Goal: Transaction & Acquisition: Subscribe to service/newsletter

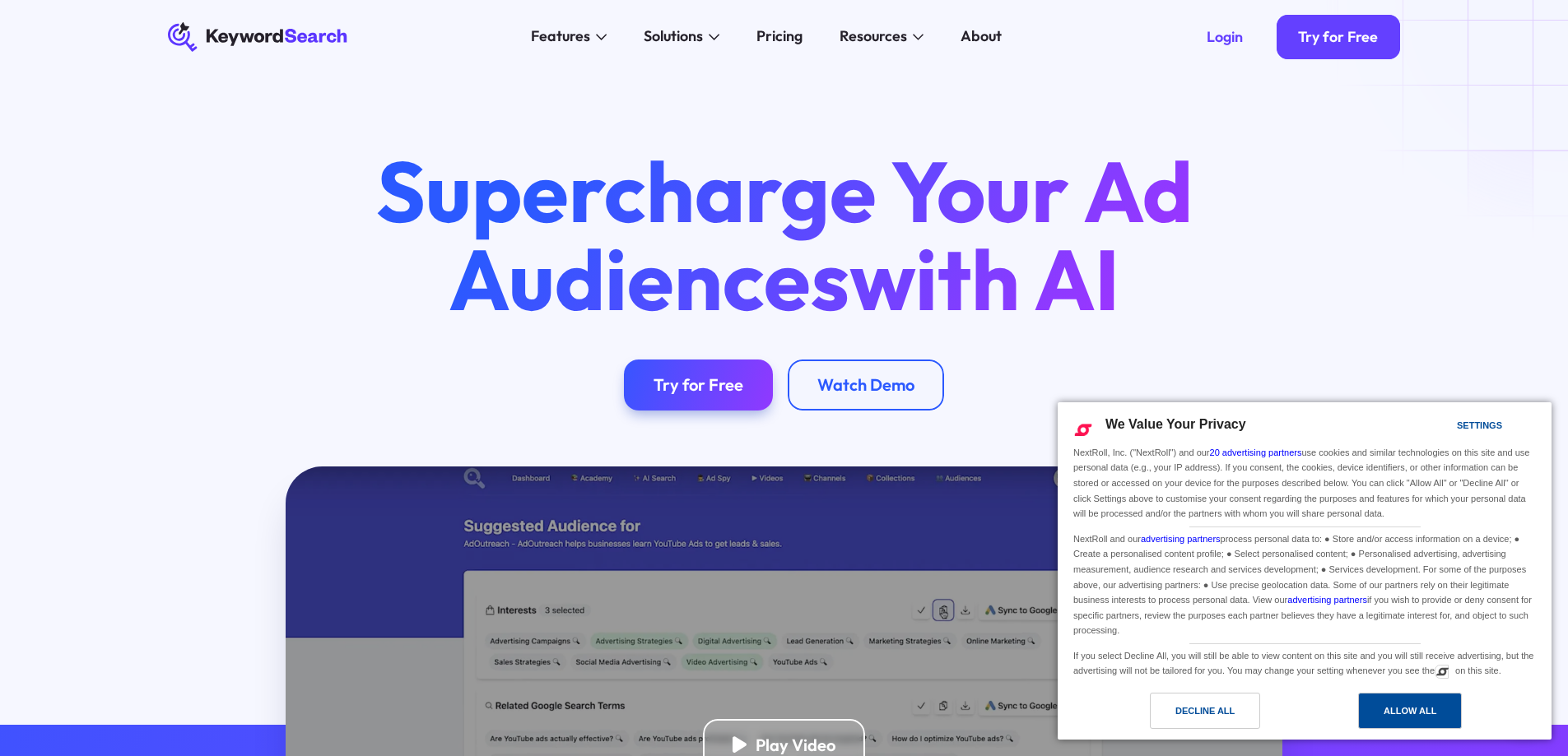
click at [1409, 708] on div "Allow All" at bounding box center [1410, 711] width 52 height 18
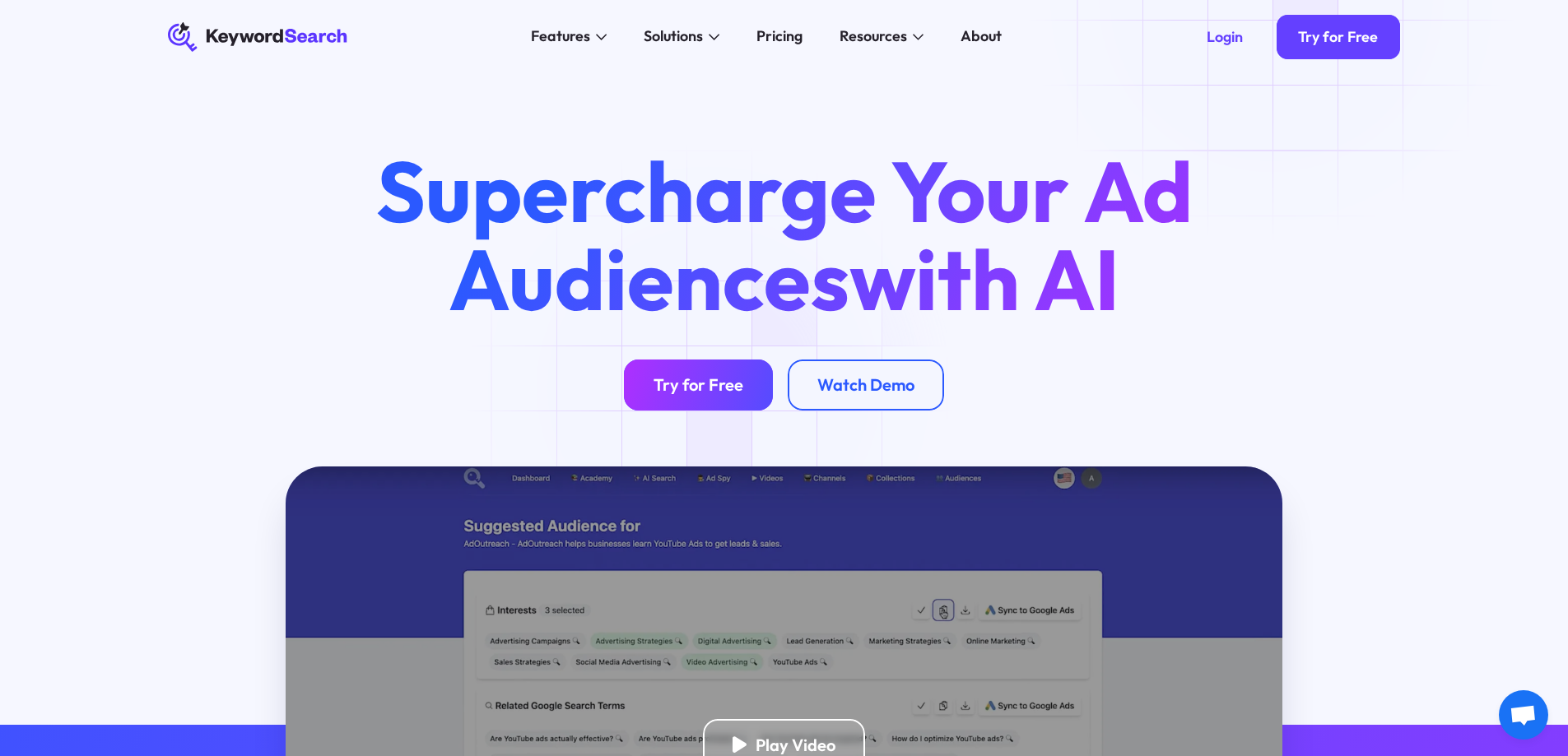
click at [713, 388] on div "Try for Free" at bounding box center [698, 385] width 90 height 21
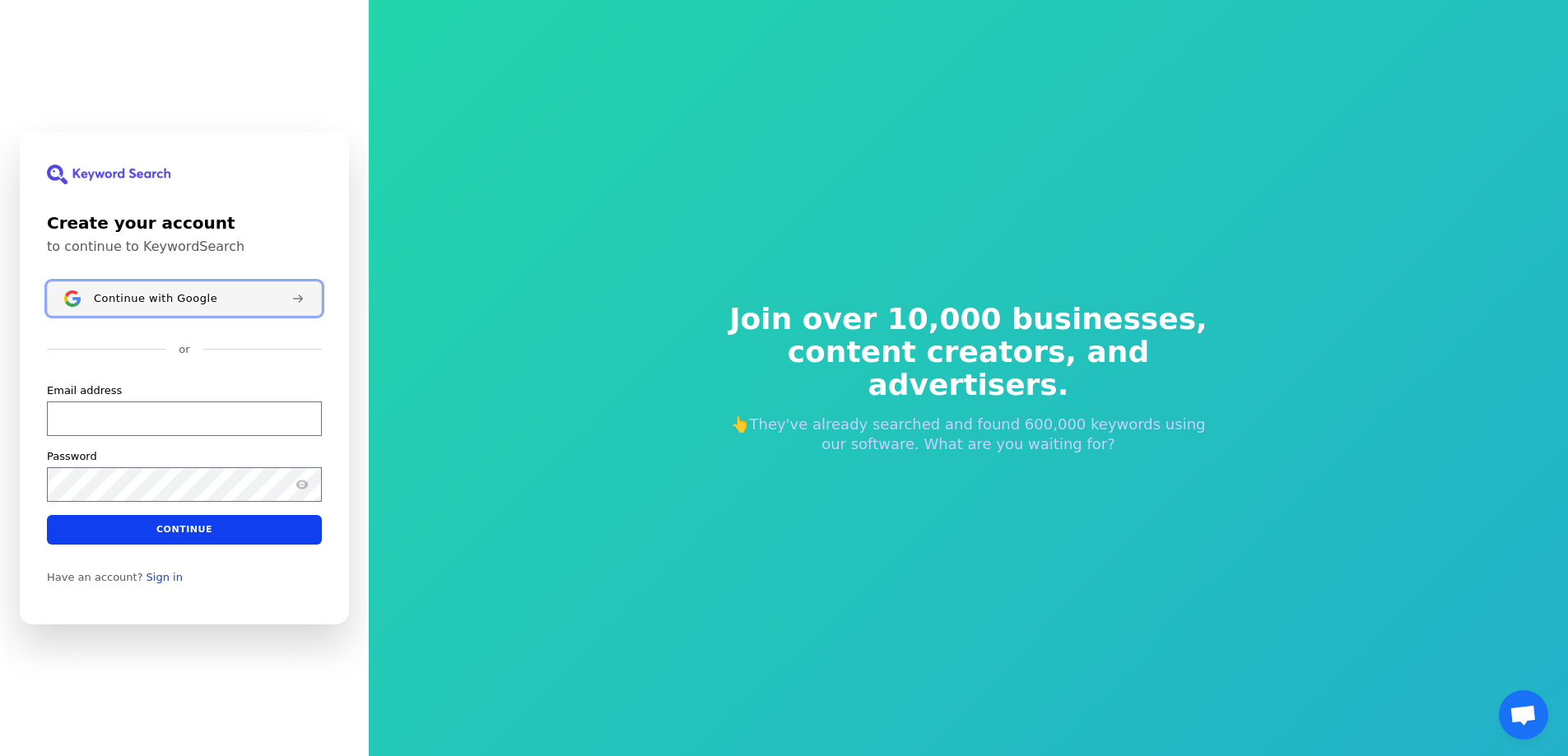
click at [212, 307] on button "Continue with Google" at bounding box center [184, 299] width 275 height 35
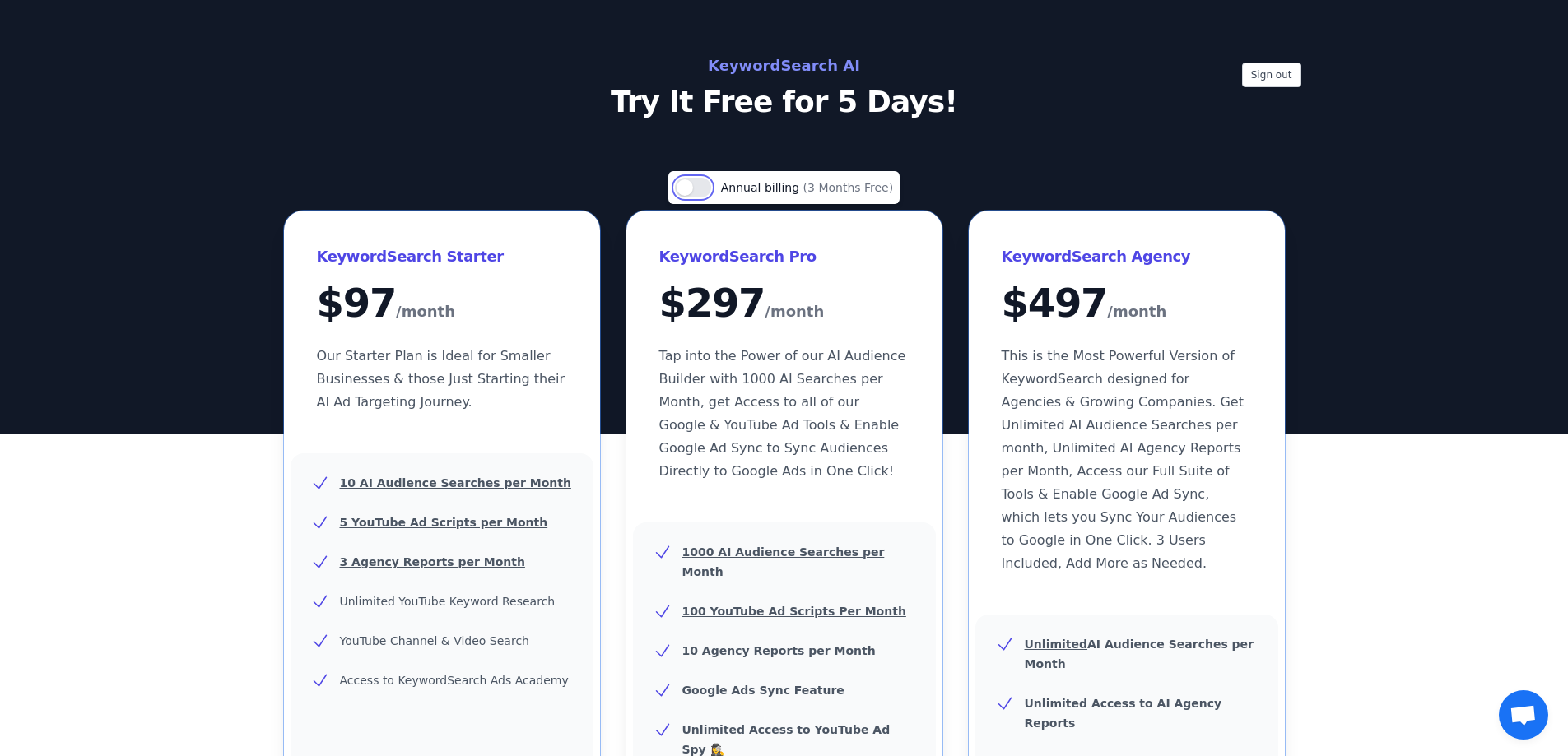
click at [710, 185] on button "Use setting" at bounding box center [692, 187] width 36 height 20
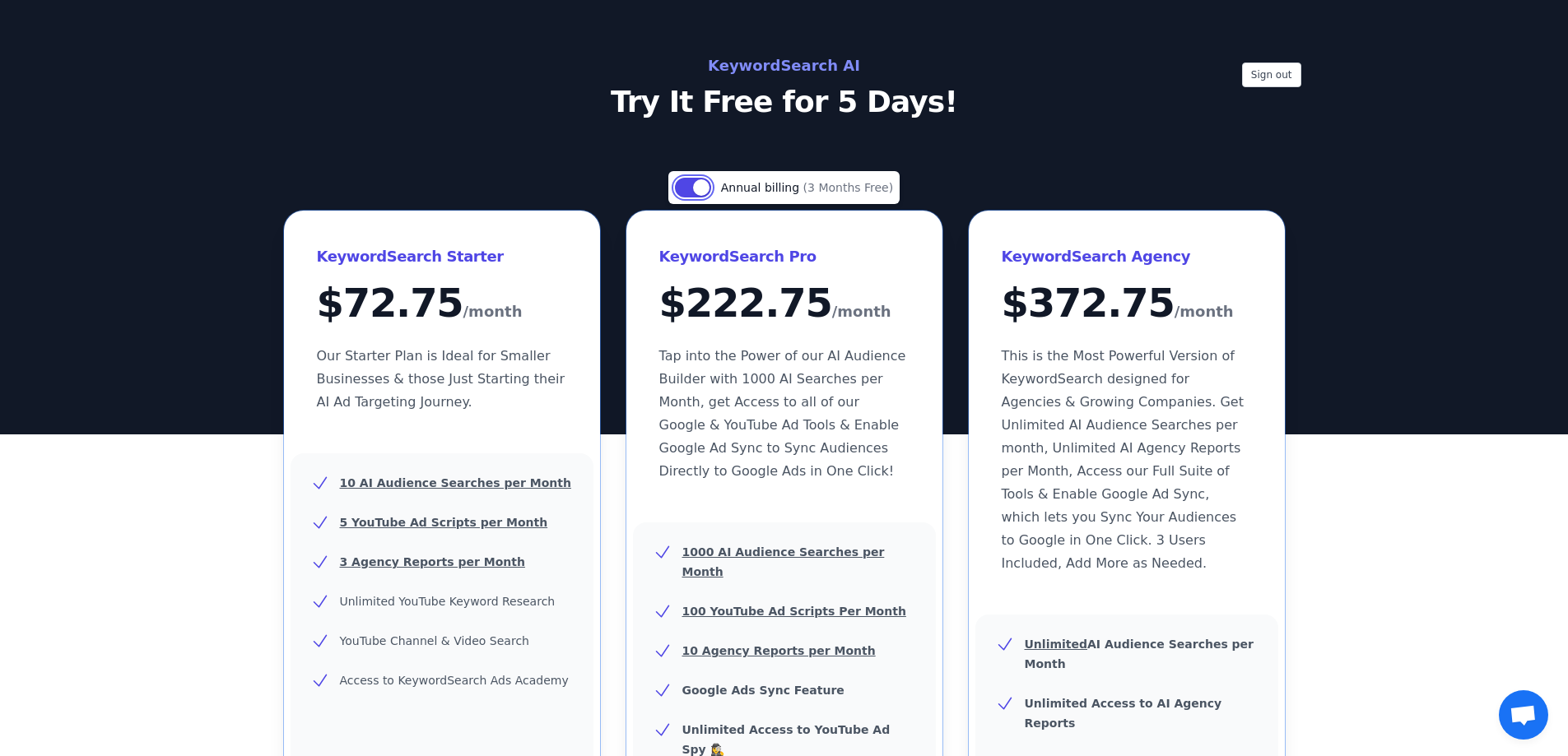
click at [710, 185] on button "Use setting" at bounding box center [692, 187] width 36 height 20
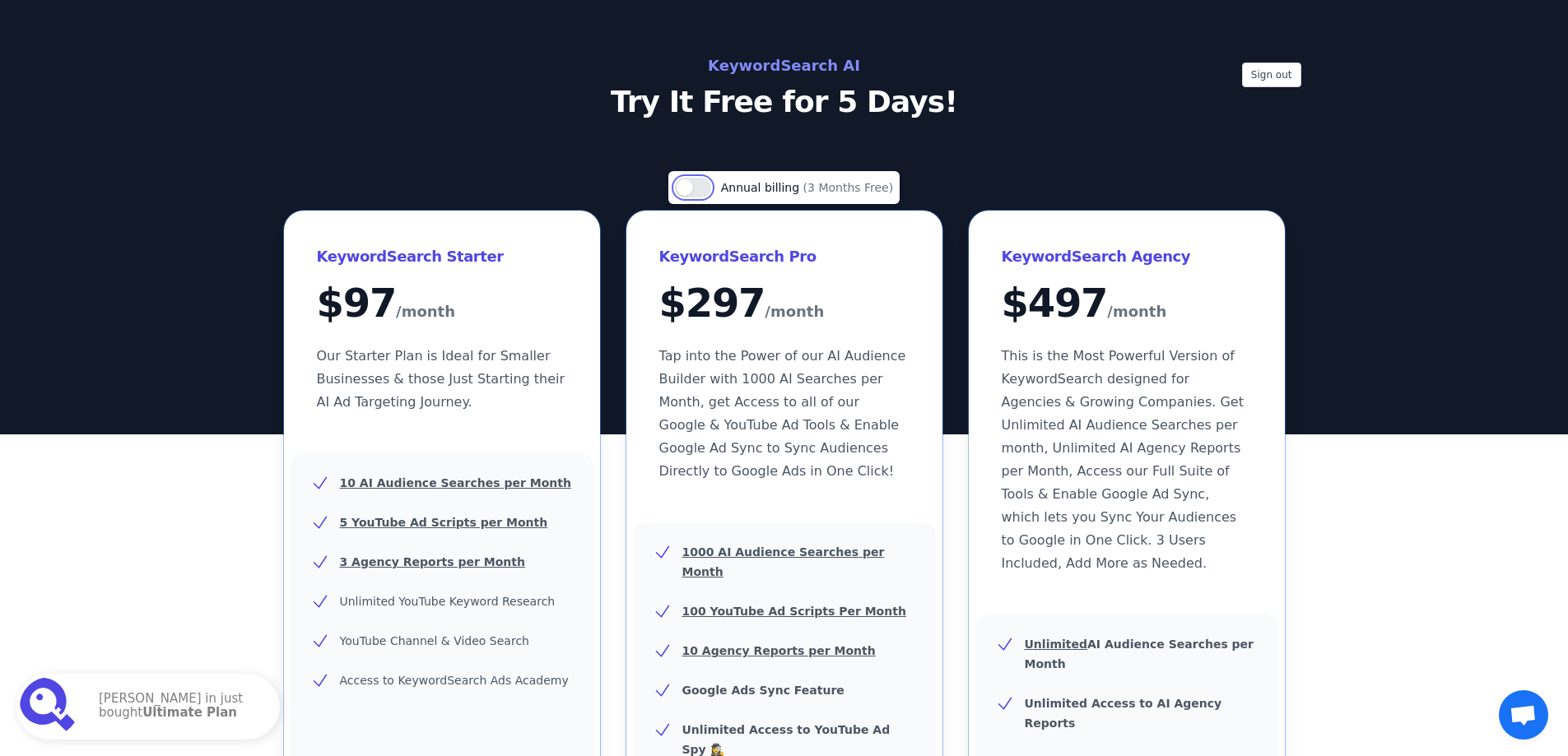
click at [710, 185] on button "Use setting" at bounding box center [692, 187] width 36 height 20
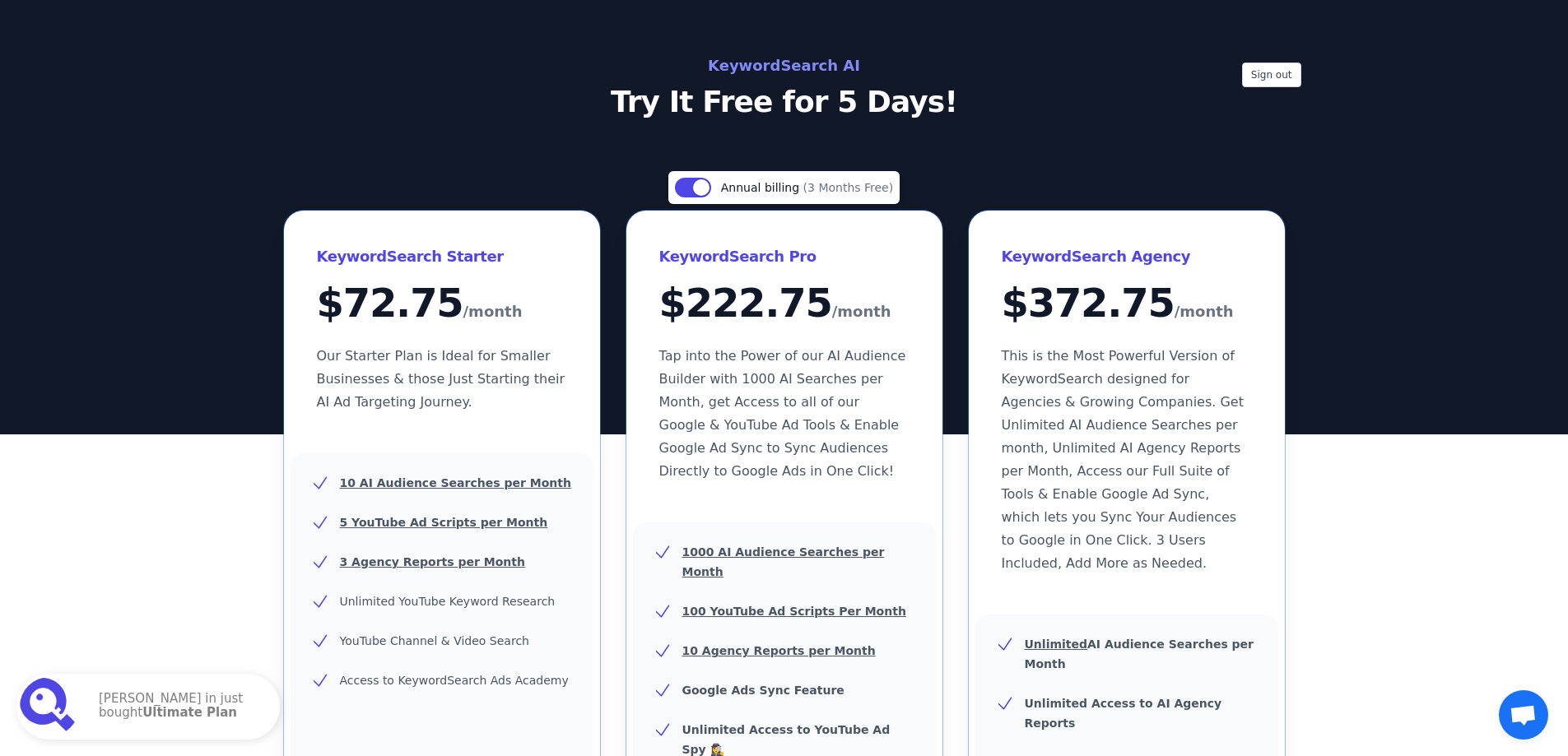
click at [770, 325] on div "$ 222.75 /month" at bounding box center [784, 304] width 250 height 42
drag, startPoint x: 787, startPoint y: 64, endPoint x: 805, endPoint y: 66, distance: 18.1
click at [788, 66] on h2 "KeywordSearch AI" at bounding box center [785, 66] width 738 height 26
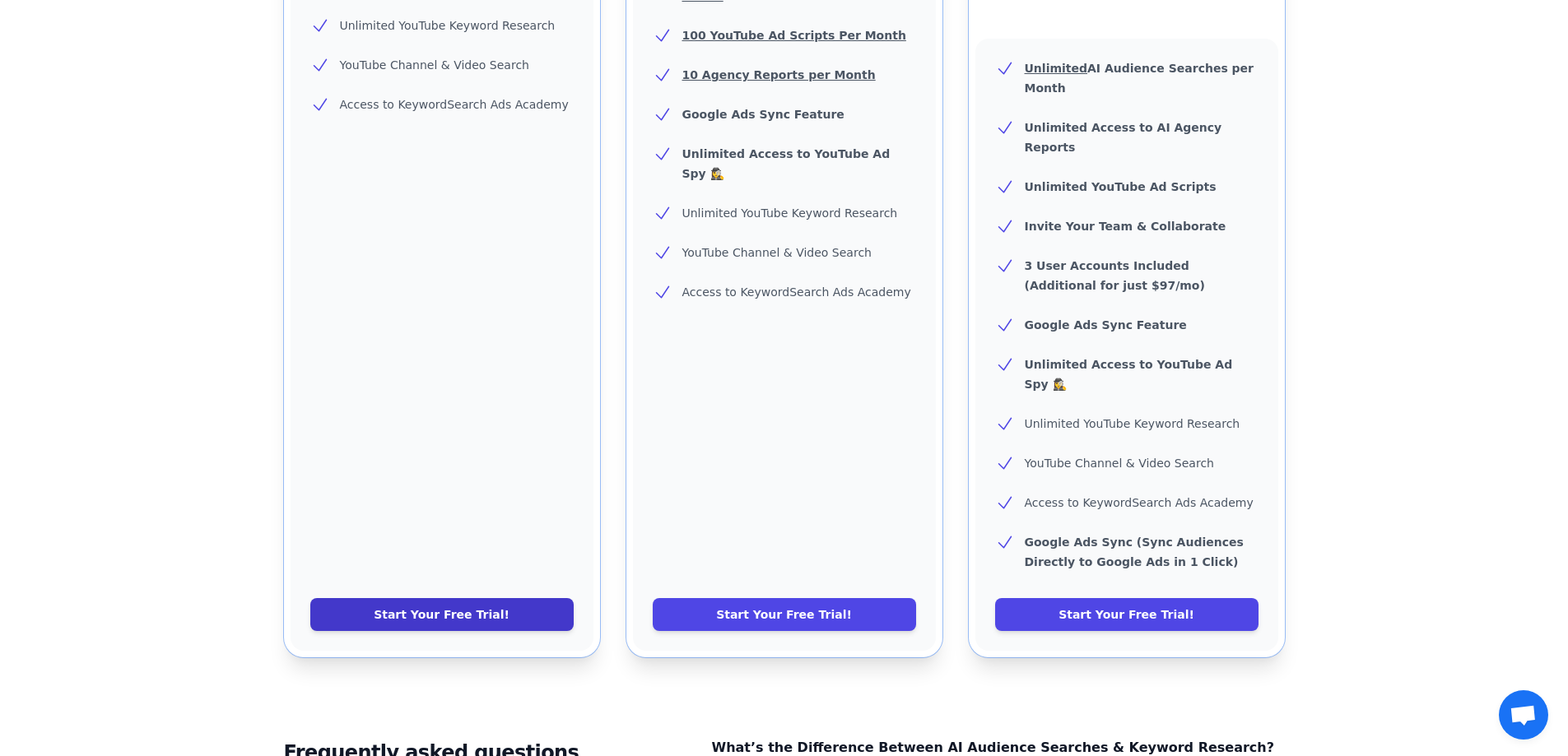
click at [471, 599] on link "Start Your Free Trial!" at bounding box center [441, 615] width 263 height 33
